Goal: Transaction & Acquisition: Purchase product/service

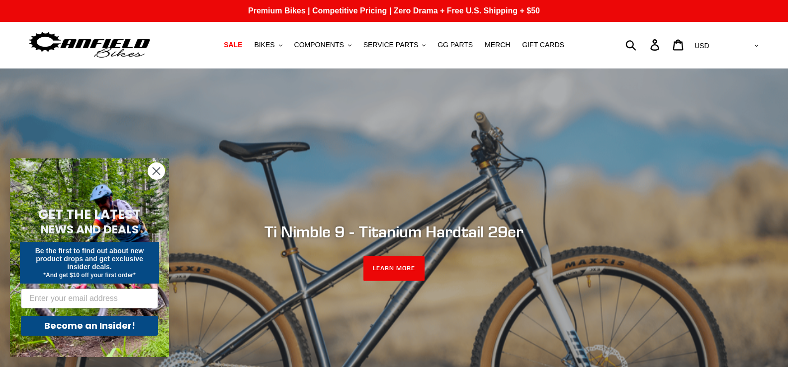
click at [153, 172] on circle "Close dialog" at bounding box center [156, 171] width 16 height 16
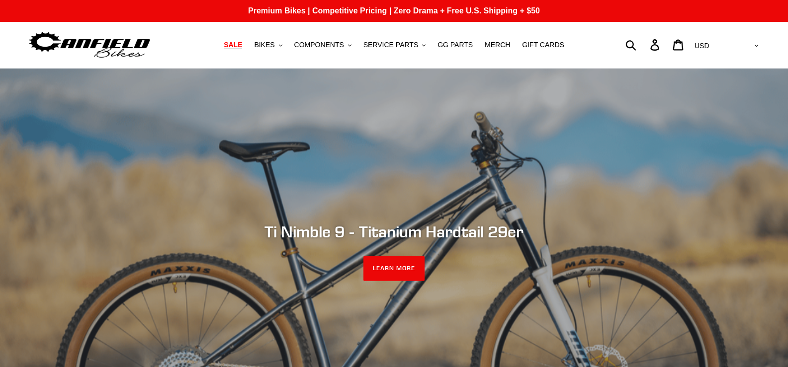
click at [242, 44] on span "SALE" at bounding box center [233, 45] width 18 height 8
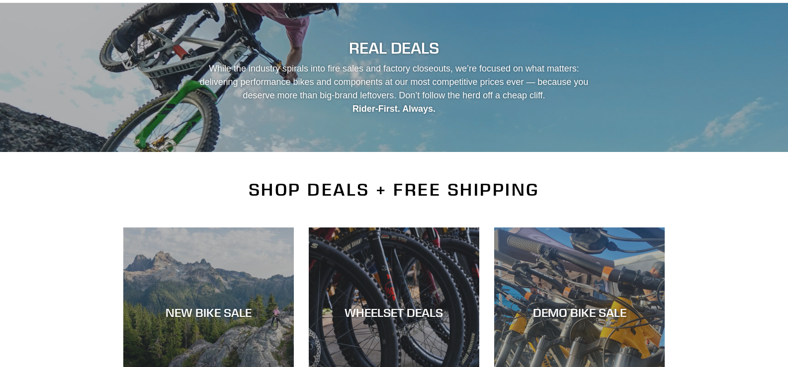
scroll to position [199, 0]
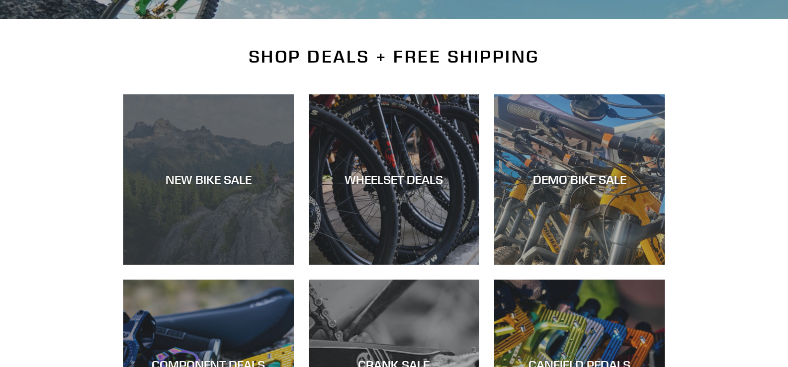
click at [220, 172] on div "NEW BIKE SALE" at bounding box center [208, 179] width 170 height 14
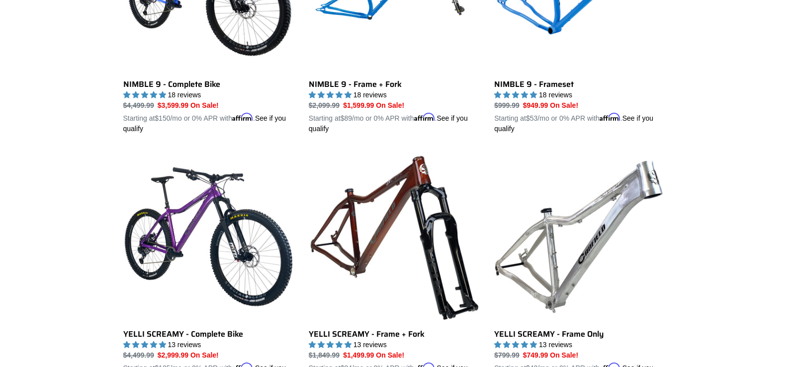
scroll to position [1789, 0]
